Goal: Information Seeking & Learning: Understand process/instructions

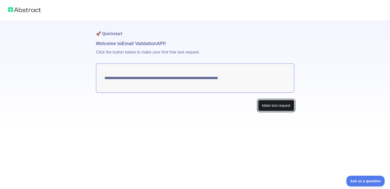
click at [273, 107] on button "Make test request" at bounding box center [276, 105] width 36 height 11
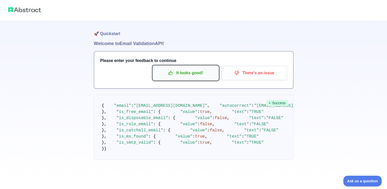
click at [206, 75] on p "It looks good!" at bounding box center [186, 72] width 58 height 9
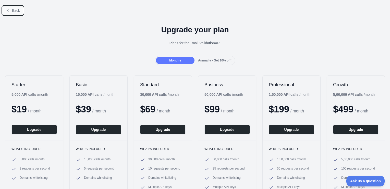
click at [13, 13] on button "Back" at bounding box center [13, 10] width 21 height 9
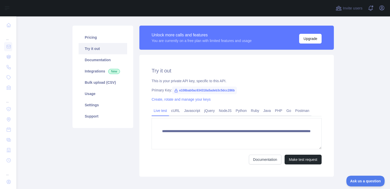
scroll to position [29, 0]
click at [196, 109] on link "Javascript" at bounding box center [192, 110] width 20 height 8
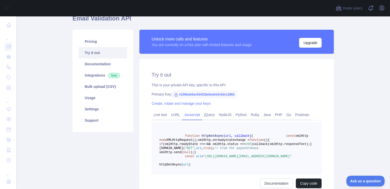
scroll to position [0, 0]
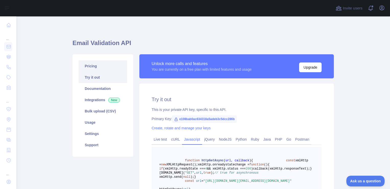
click at [96, 63] on link "Pricing" at bounding box center [103, 65] width 49 height 11
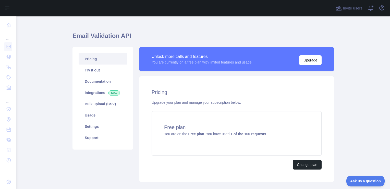
scroll to position [8, 0]
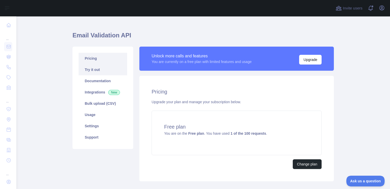
click at [105, 71] on link "Try it out" at bounding box center [103, 69] width 49 height 11
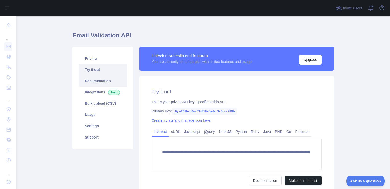
click at [108, 80] on link "Documentation" at bounding box center [103, 80] width 49 height 11
click at [187, 131] on link "Javascript" at bounding box center [192, 131] width 20 height 8
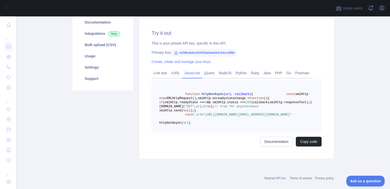
scroll to position [69, 0]
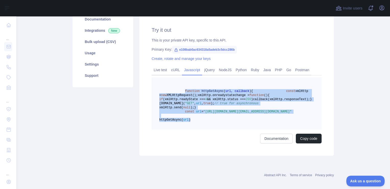
drag, startPoint x: 217, startPoint y: 147, endPoint x: 182, endPoint y: 91, distance: 67.1
click at [182, 91] on pre "function httpGetAsync ( url, callback ) { const xmlHttp = new XMLHttpRequest();…" at bounding box center [237, 103] width 170 height 52
copy code "function httpGetAsync ( url, callback ) { const xmlHttp = new XMLHttpRequest();…"
